Goal: Information Seeking & Learning: Learn about a topic

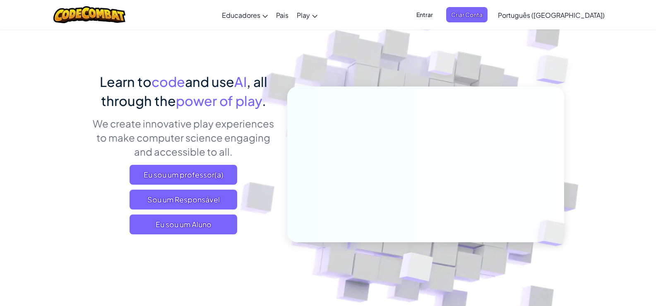
scroll to position [41, 0]
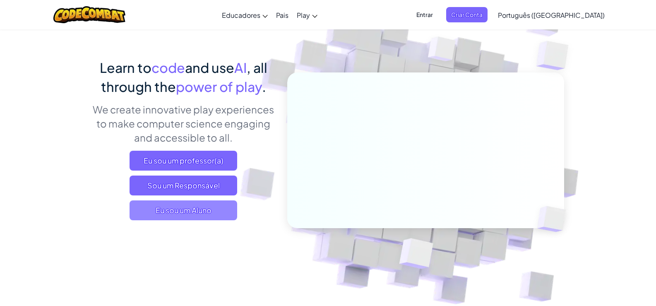
click at [203, 209] on span "Eu sou um Aluno" at bounding box center [184, 210] width 108 height 20
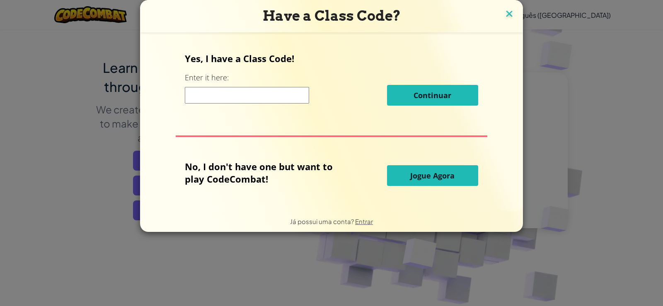
click at [512, 14] on img at bounding box center [509, 14] width 11 height 12
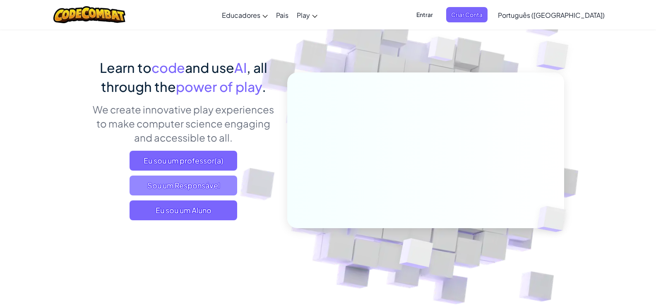
click at [199, 187] on span "Sou um Responsável" at bounding box center [184, 186] width 108 height 20
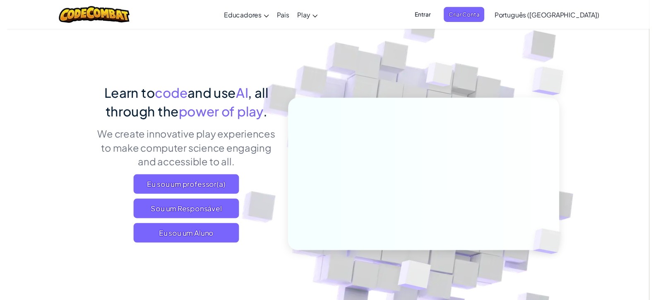
scroll to position [0, 0]
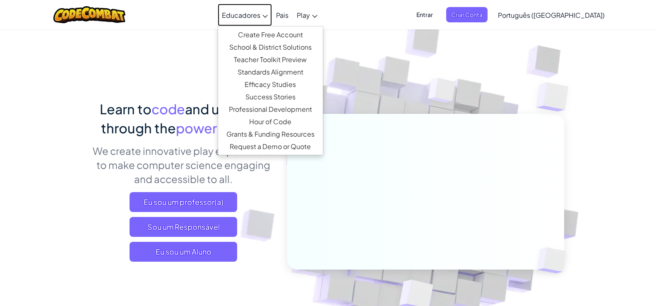
click at [272, 18] on link "Educadores" at bounding box center [245, 15] width 54 height 22
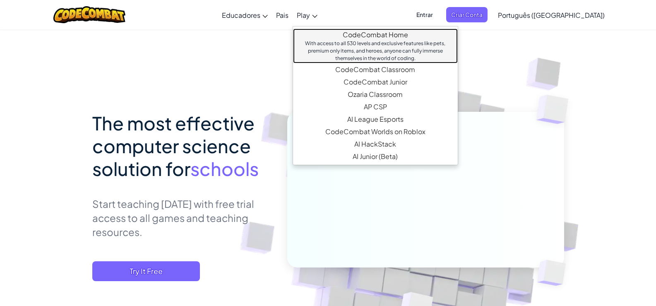
click at [360, 32] on link "CodeCombat Home With access to all 530 levels and exclusive features like pets,…" at bounding box center [375, 46] width 165 height 35
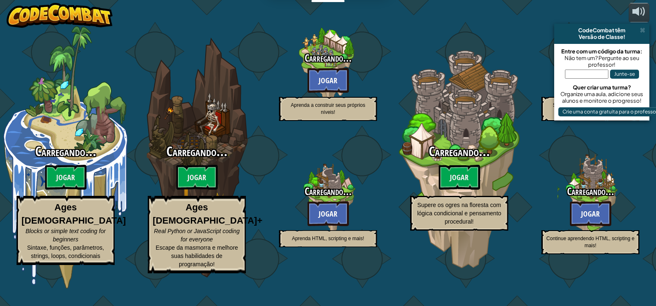
select select "pt-BR"
